Goal: Transaction & Acquisition: Obtain resource

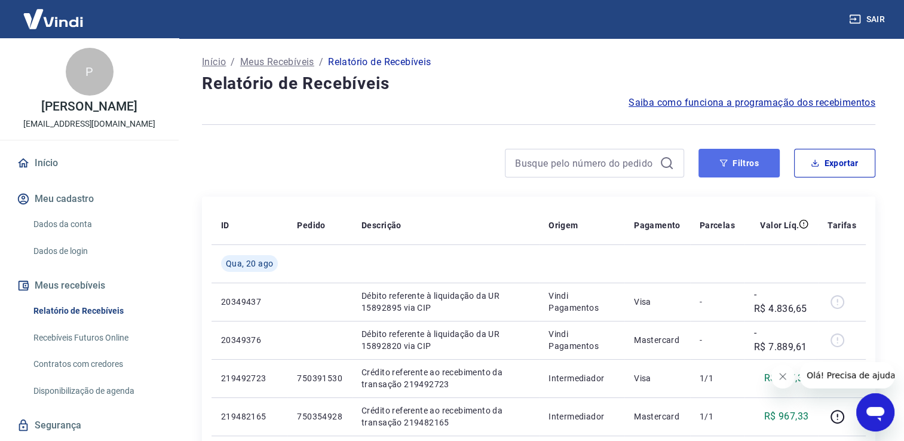
click at [715, 169] on button "Filtros" at bounding box center [739, 163] width 81 height 29
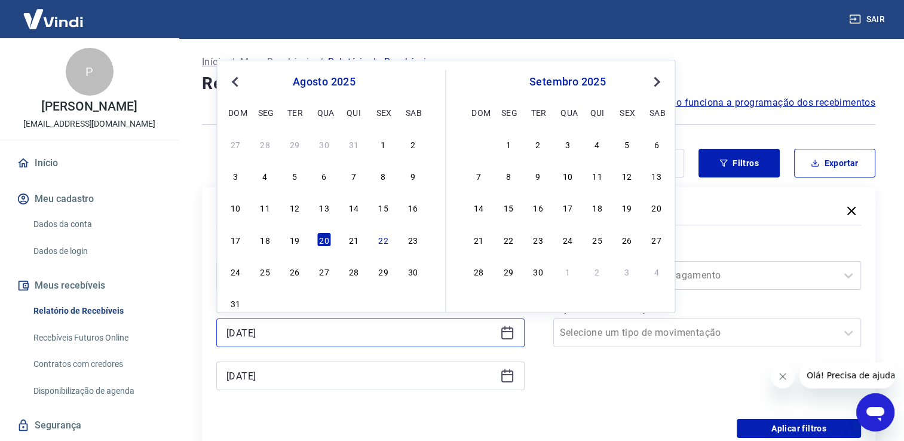
click at [494, 329] on input "20/08/2025" at bounding box center [360, 333] width 269 height 18
click at [348, 245] on div "21" at bounding box center [354, 239] width 14 height 14
type input "[DATE]"
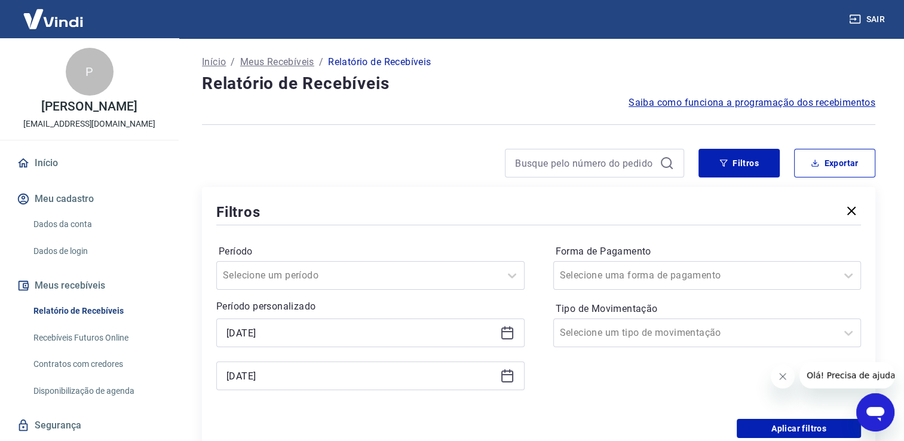
click at [501, 368] on div "20/08/2025" at bounding box center [370, 376] width 308 height 29
click at [507, 376] on icon at bounding box center [507, 376] width 14 height 14
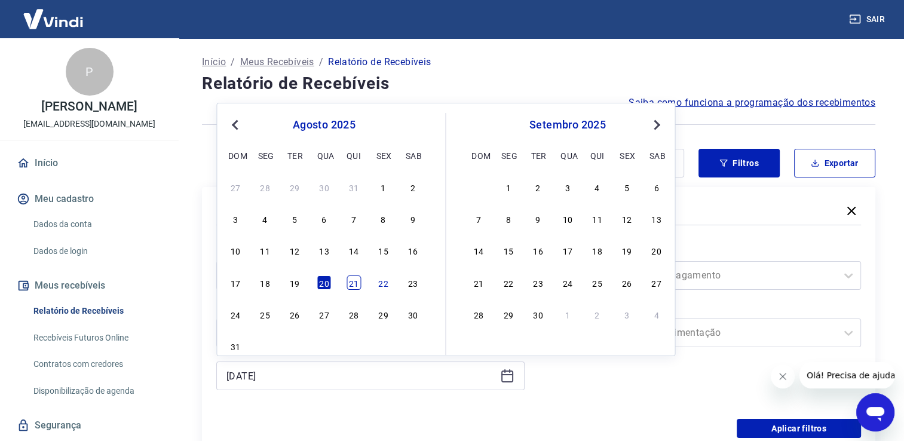
click at [356, 288] on div "21" at bounding box center [354, 282] width 14 height 14
type input "[DATE]"
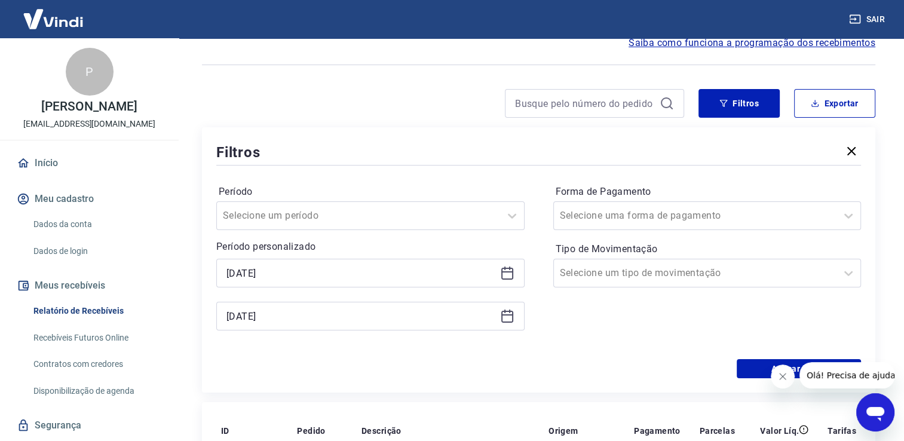
scroll to position [179, 0]
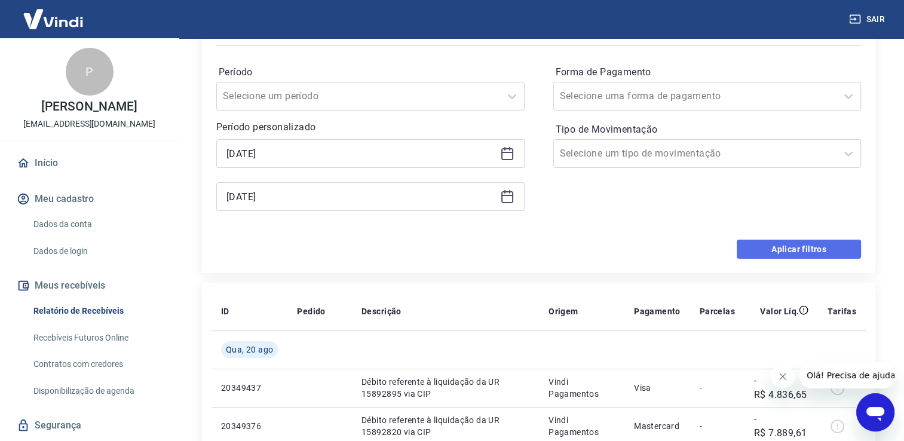
click at [816, 250] on button "Aplicar filtros" at bounding box center [799, 249] width 124 height 19
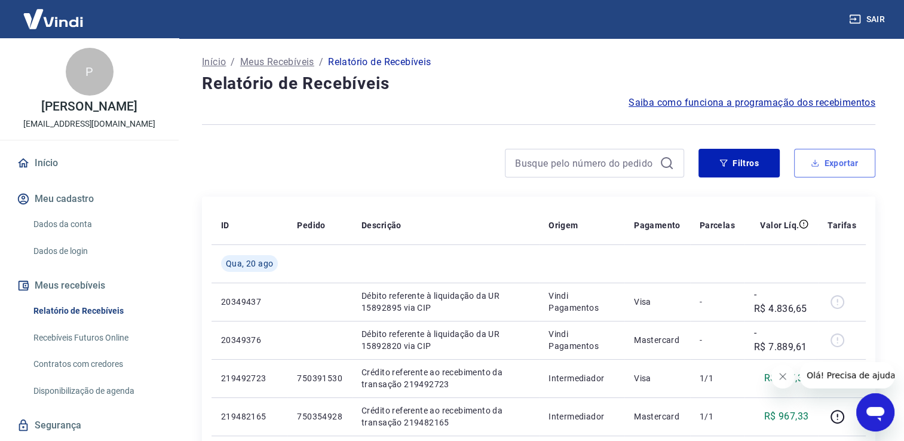
click at [832, 159] on button "Exportar" at bounding box center [834, 163] width 81 height 29
type input "[DATE]"
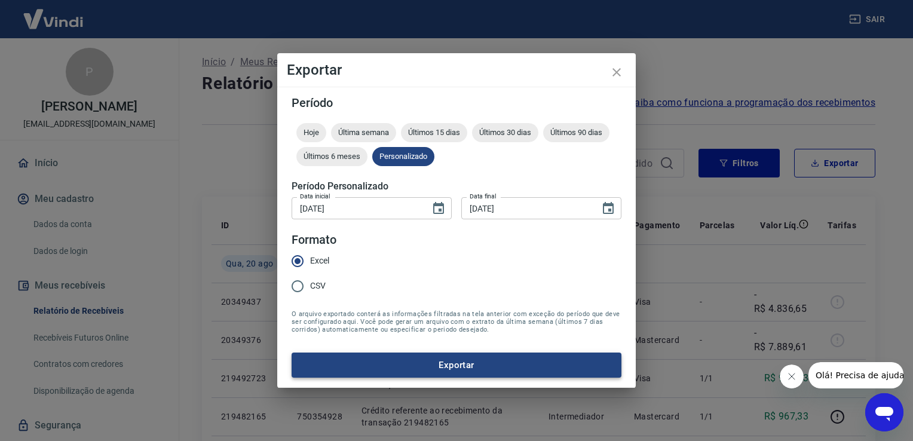
click at [420, 361] on button "Exportar" at bounding box center [457, 365] width 330 height 25
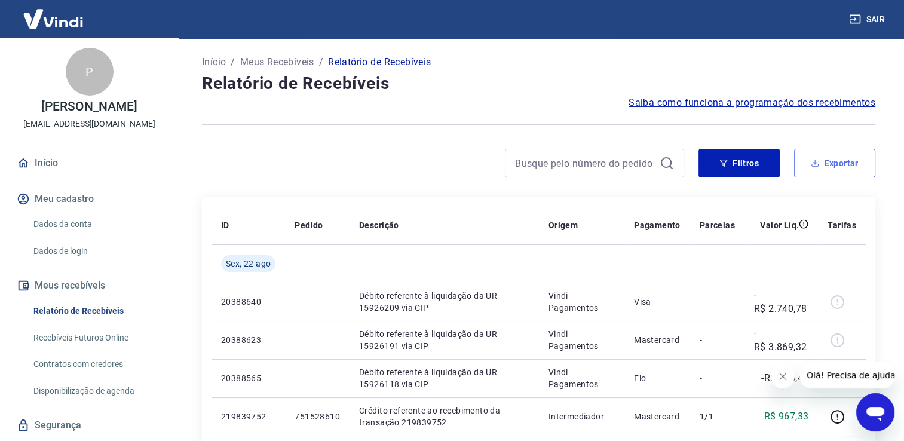
click at [844, 156] on button "Exportar" at bounding box center [834, 163] width 81 height 29
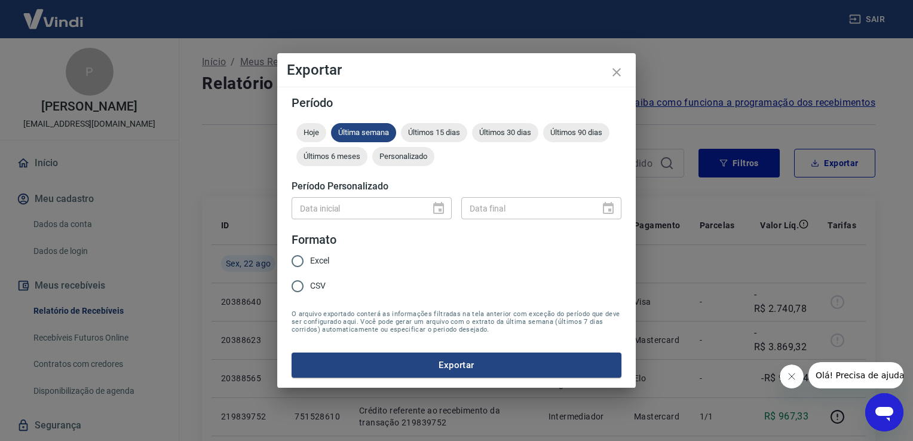
click at [430, 209] on div "Data inicial" at bounding box center [372, 208] width 160 height 22
click at [434, 210] on div "Data inicial" at bounding box center [372, 208] width 160 height 22
click at [694, 107] on div "Exportar Período Hoje Última semana Últimos 15 dias Últimos 30 dias Últimos 90 …" at bounding box center [456, 220] width 913 height 441
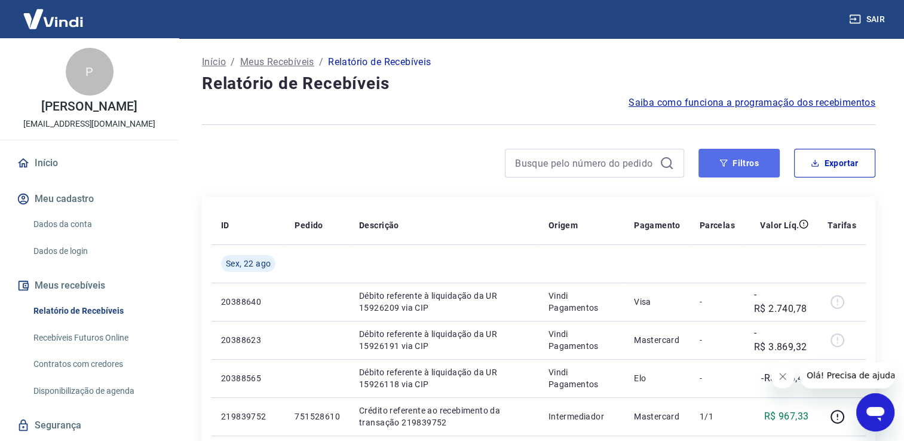
click at [753, 172] on button "Filtros" at bounding box center [739, 163] width 81 height 29
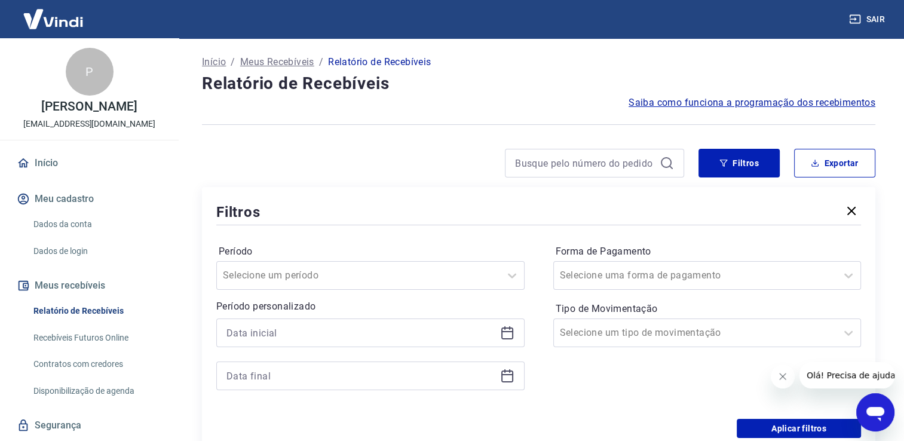
click at [500, 338] on icon at bounding box center [507, 333] width 14 height 14
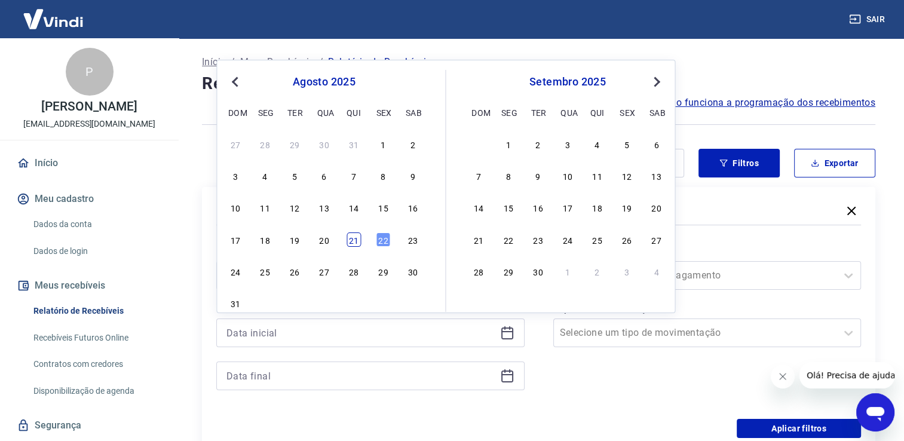
click at [354, 238] on div "21" at bounding box center [354, 239] width 14 height 14
type input "[DATE]"
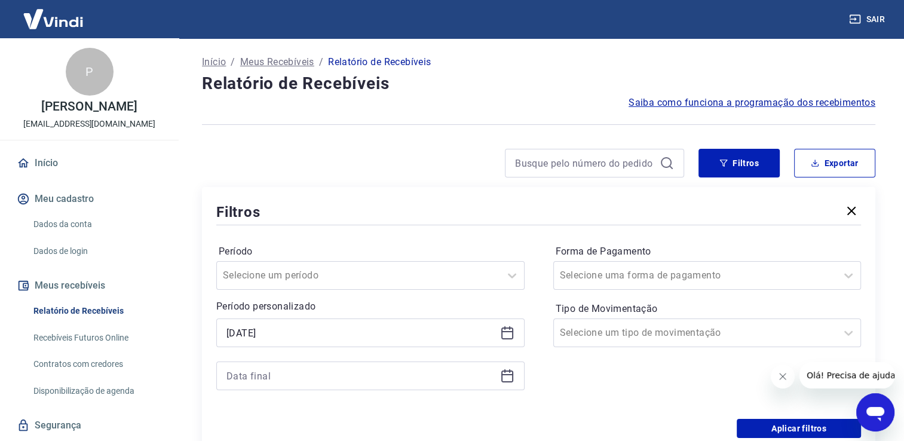
click at [504, 379] on icon at bounding box center [507, 376] width 14 height 14
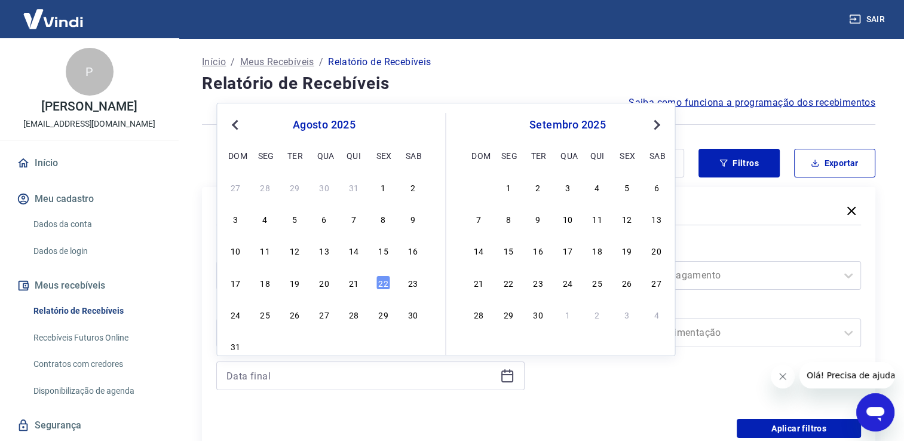
drag, startPoint x: 356, startPoint y: 280, endPoint x: 540, endPoint y: 324, distance: 189.2
click at [356, 280] on div "21" at bounding box center [354, 282] width 14 height 14
type input "[DATE]"
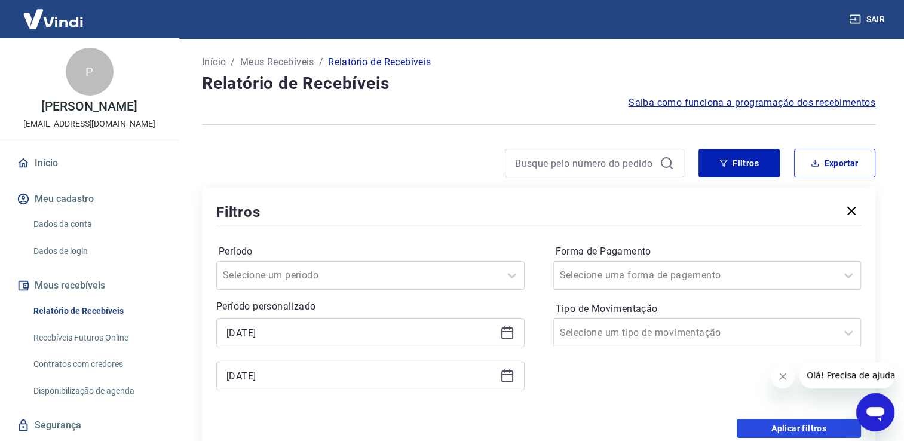
drag, startPoint x: 771, startPoint y: 428, endPoint x: 801, endPoint y: 195, distance: 234.9
click at [771, 428] on button "Aplicar filtros" at bounding box center [799, 428] width 124 height 19
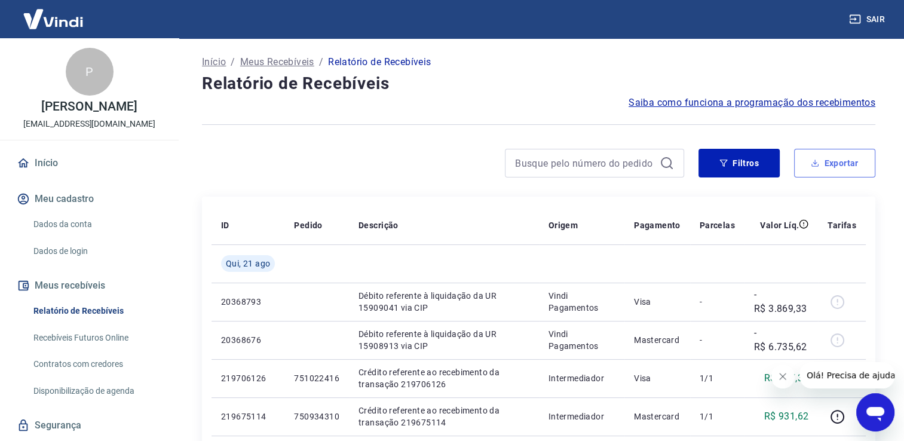
click at [824, 167] on button "Exportar" at bounding box center [834, 163] width 81 height 29
type input "[DATE]"
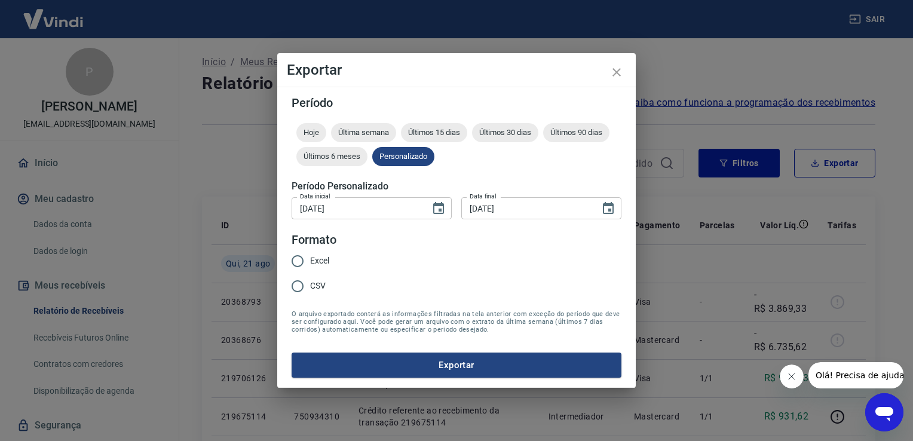
click at [320, 262] on span "Excel" at bounding box center [319, 261] width 19 height 13
click at [310, 262] on input "Excel" at bounding box center [297, 261] width 25 height 25
radio input "true"
click at [430, 374] on button "Exportar" at bounding box center [457, 365] width 330 height 25
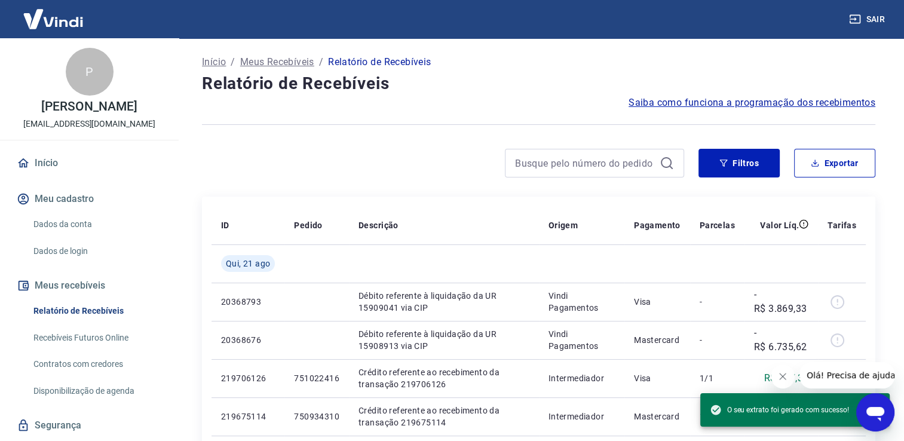
click at [500, 75] on h4 "Relatório de Recebíveis" at bounding box center [538, 84] width 673 height 24
